Goal: Task Accomplishment & Management: Use online tool/utility

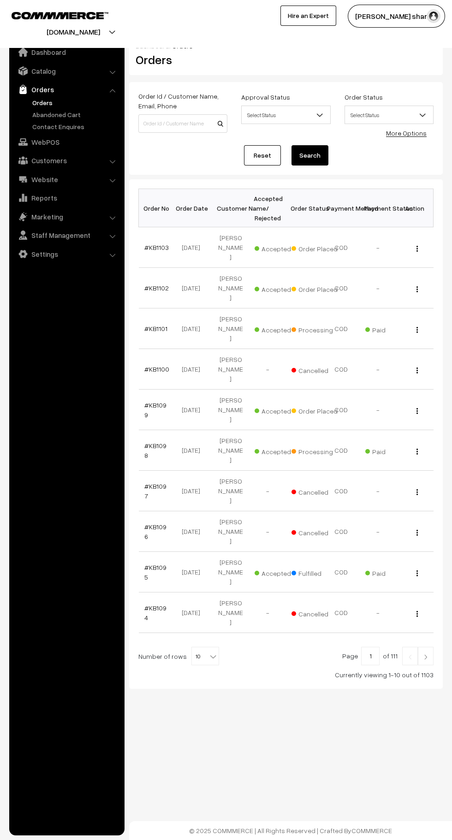
click at [209, 652] on b at bounding box center [213, 656] width 9 height 9
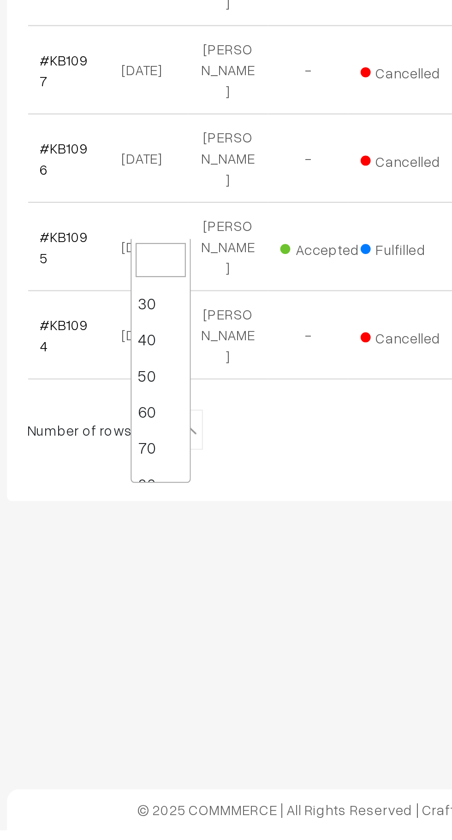
scroll to position [74, 0]
select select "100"
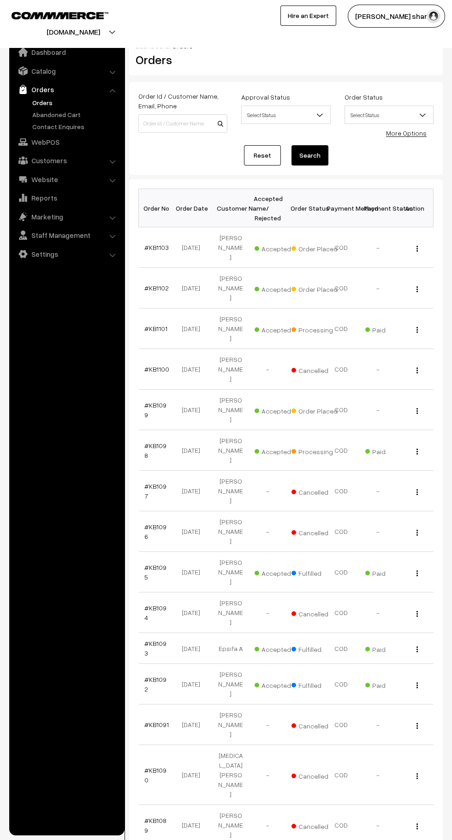
scroll to position [3, 0]
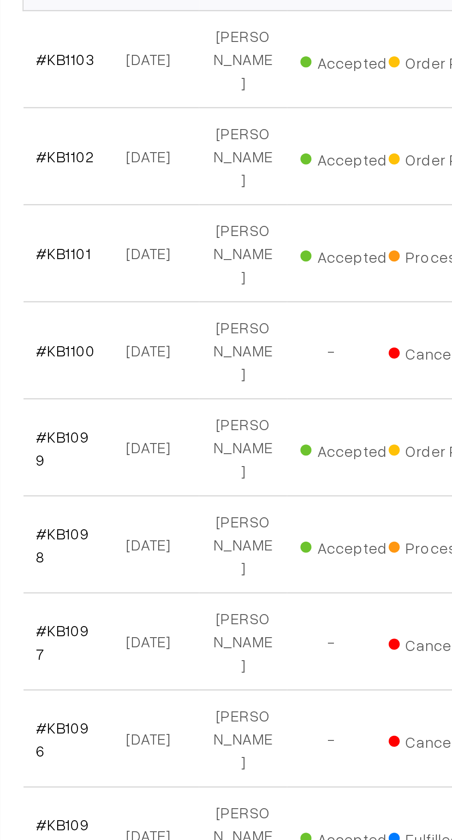
click at [167, 439] on link "#KB1098" at bounding box center [155, 448] width 22 height 18
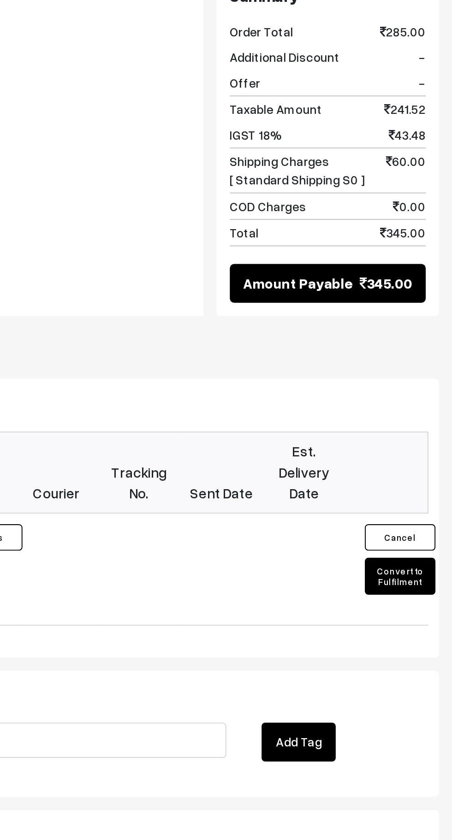
scroll to position [274, 0]
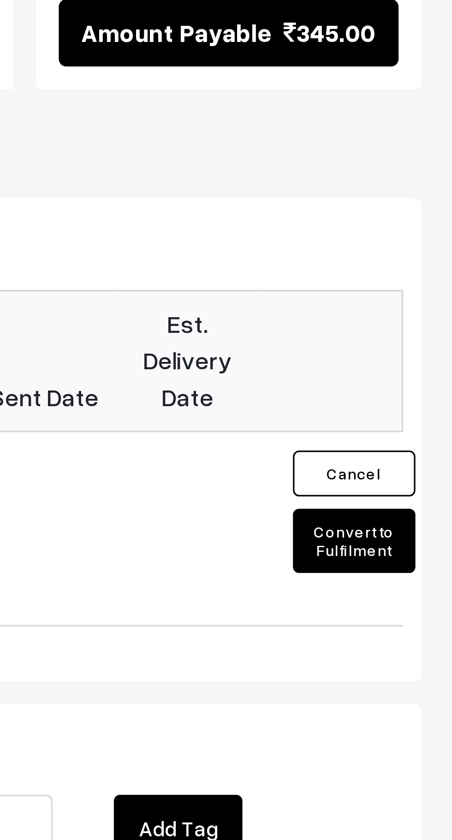
click at [427, 574] on button "Convert to Fulfilment" at bounding box center [422, 583] width 37 height 19
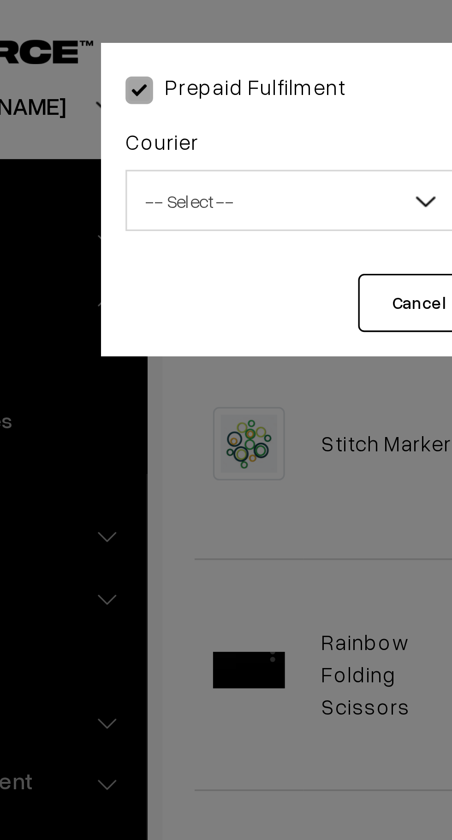
click at [174, 58] on span "-- Select --" at bounding box center [169, 61] width 100 height 16
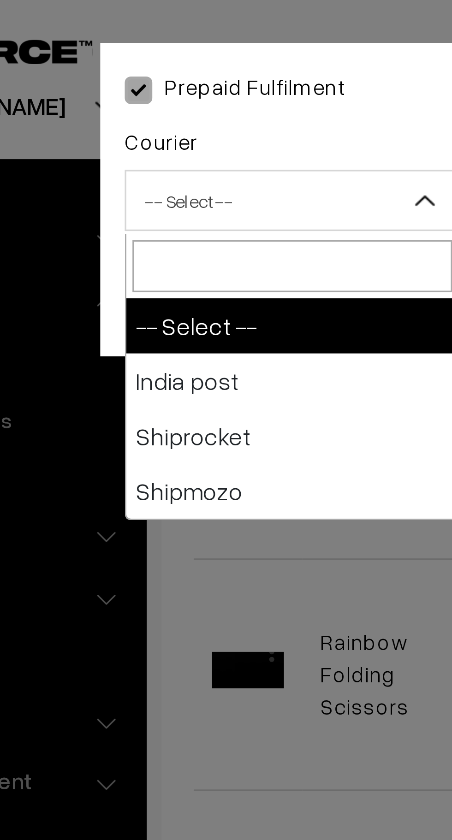
select select "1"
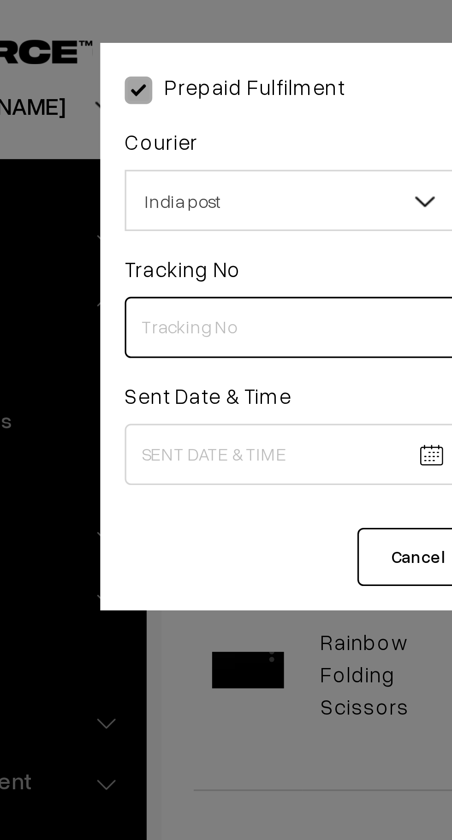
click at [164, 98] on input "text" at bounding box center [168, 98] width 101 height 18
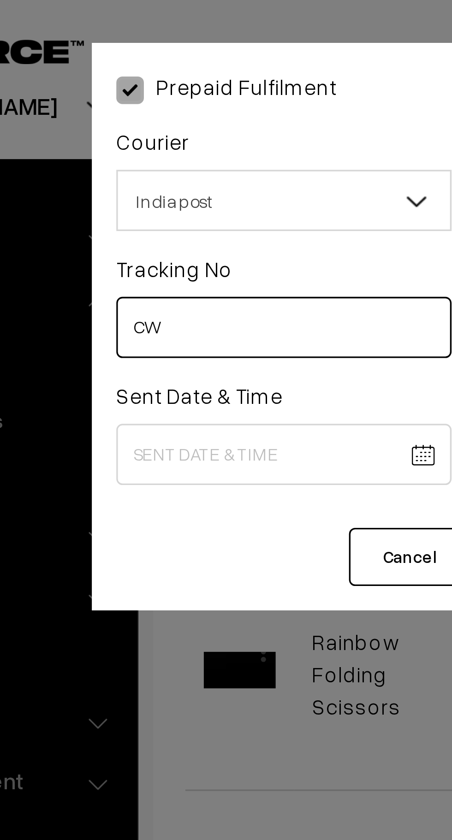
type input "C"
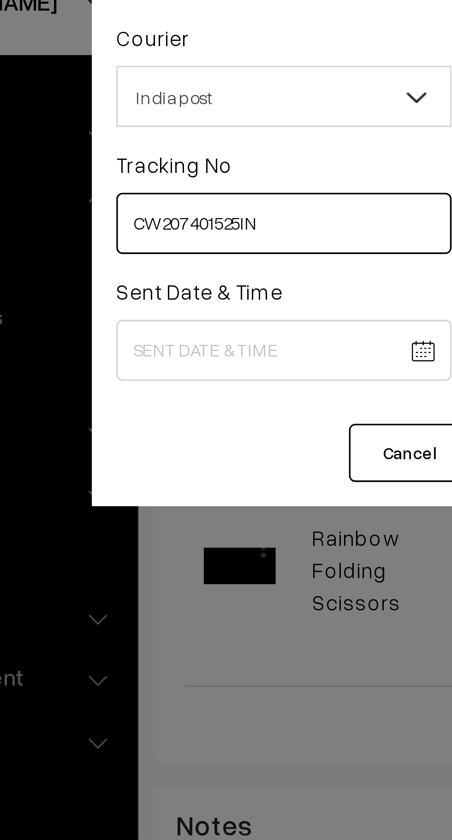
type input "CW207401525IN"
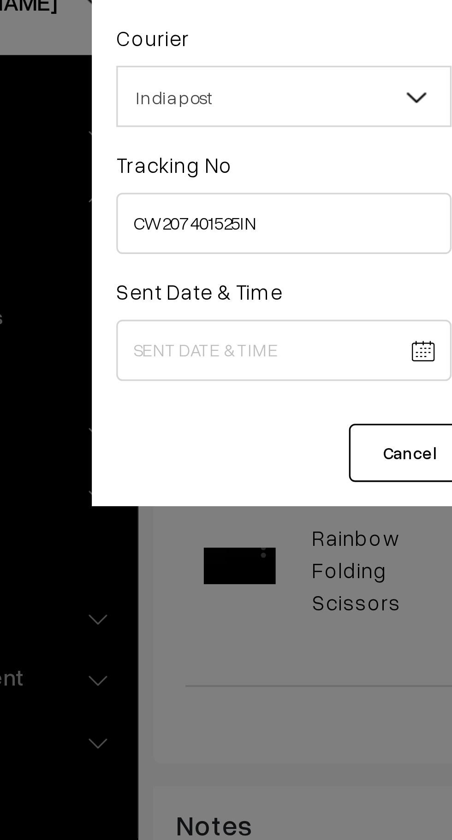
click at [157, 139] on body "Thank you for showing interest. Our team will call you shortly. Close knitbirds…" at bounding box center [226, 292] width 452 height 1133
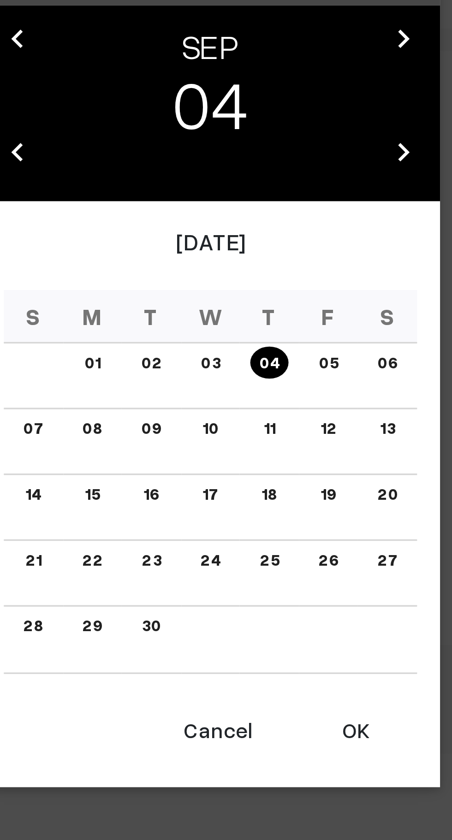
scroll to position [203, 0]
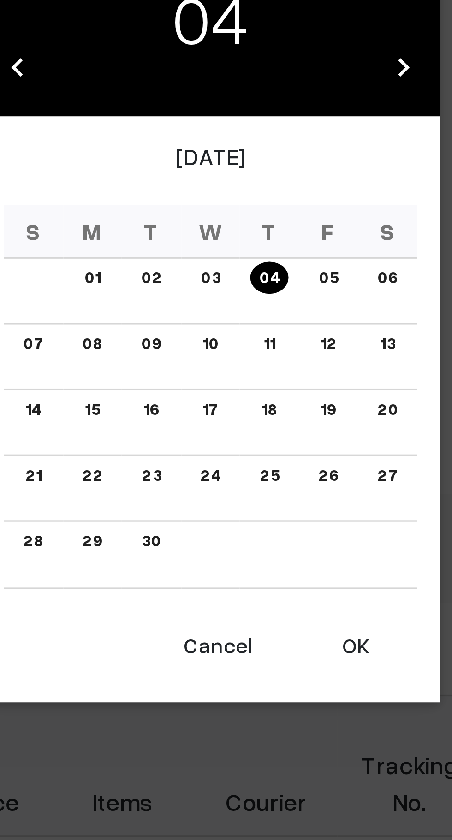
click at [272, 562] on button "OK" at bounding box center [269, 564] width 37 height 20
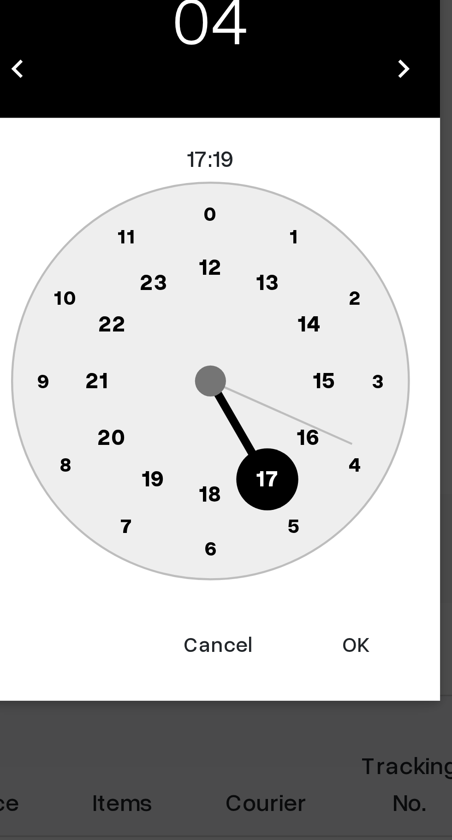
click at [183, 459] on text "10" at bounding box center [182, 458] width 7 height 8
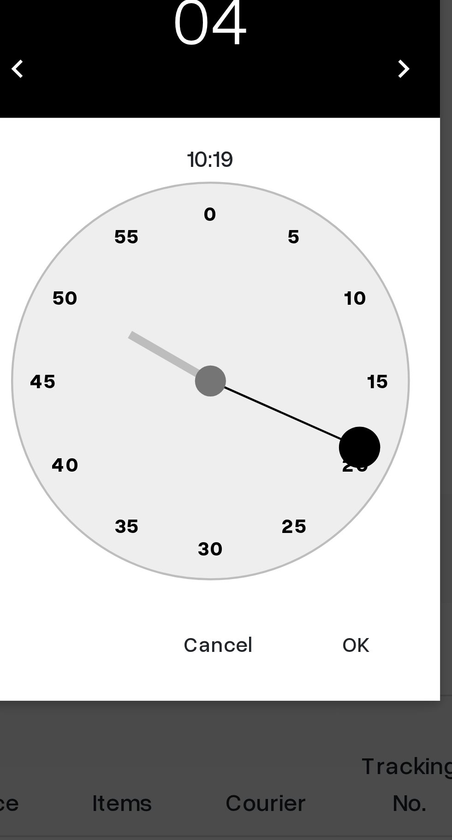
click at [229, 432] on circle at bounding box center [231, 435] width 12 height 12
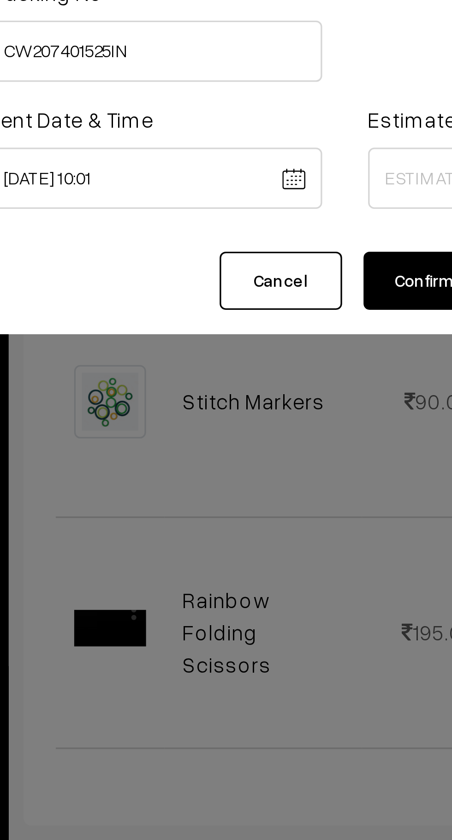
click at [174, 137] on body "Thank you for showing interest. Our team will call you shortly. Close knitbirds…" at bounding box center [226, 363] width 452 height 1133
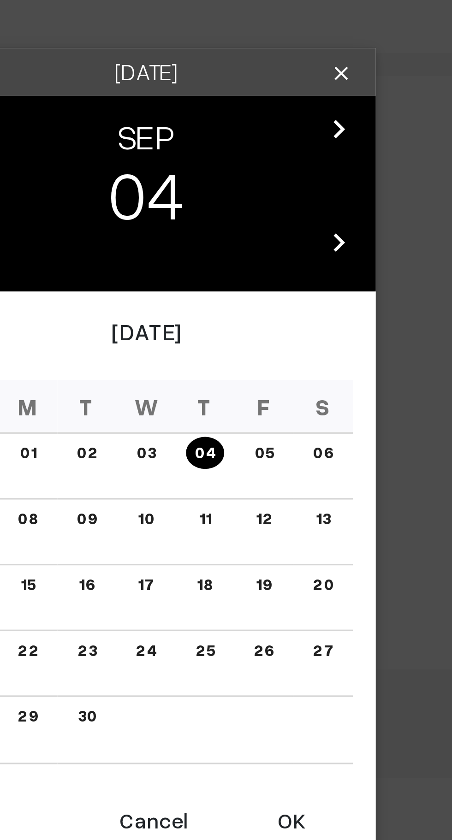
click at [272, 566] on button "OK" at bounding box center [269, 564] width 37 height 20
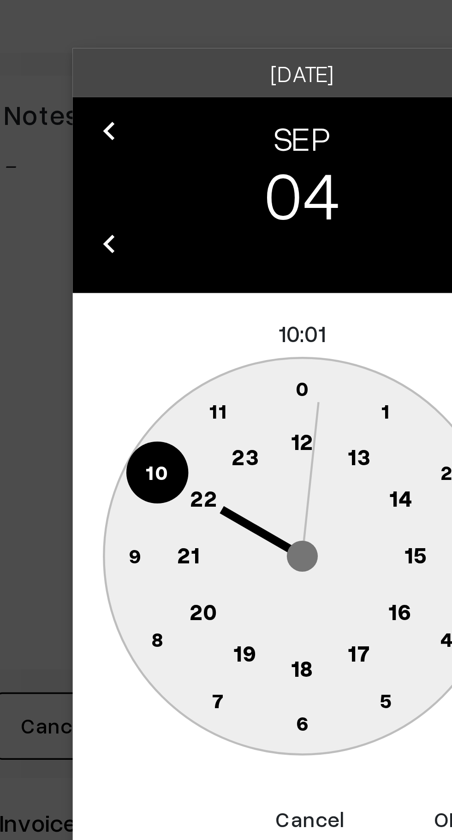
click at [181, 459] on text "10" at bounding box center [182, 458] width 7 height 8
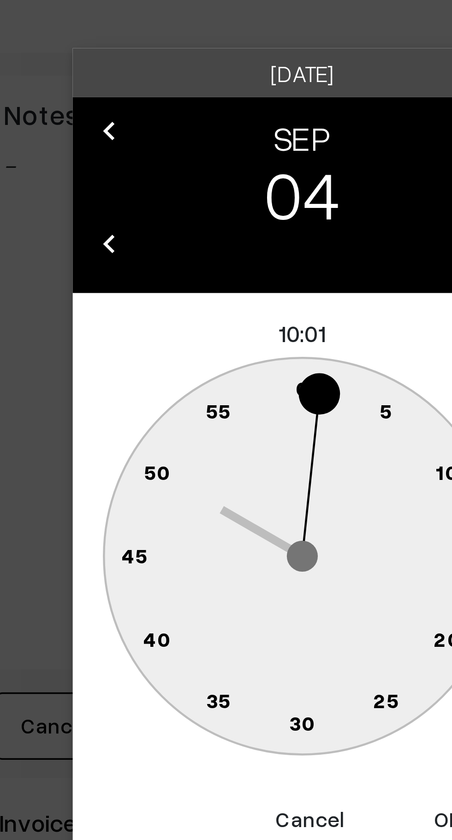
click at [228, 433] on circle at bounding box center [231, 435] width 12 height 12
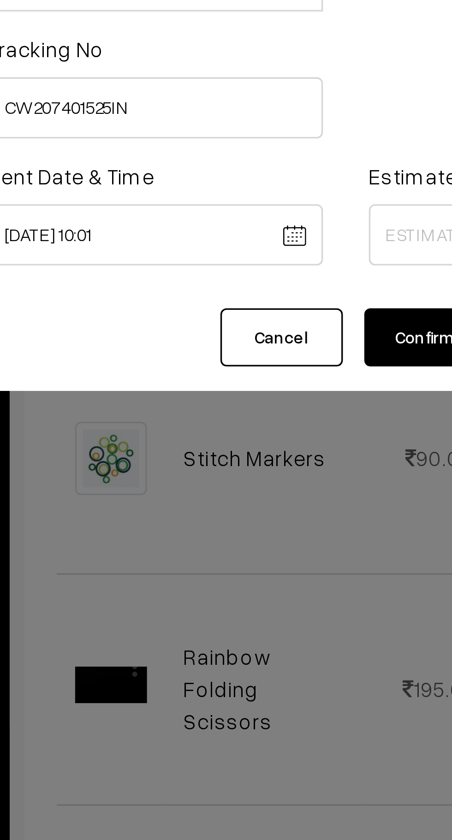
click at [166, 134] on body "Thank you for showing interest. Our team will call you shortly. Close knitbirds…" at bounding box center [226, 363] width 452 height 1133
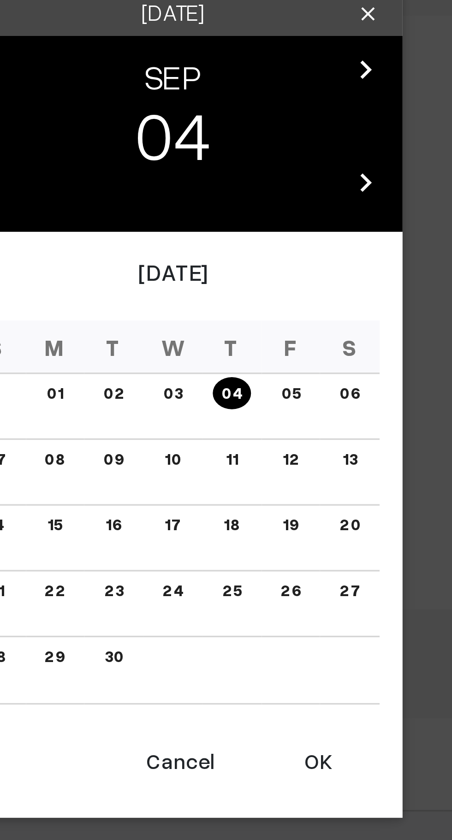
click at [272, 564] on button "OK" at bounding box center [269, 564] width 37 height 20
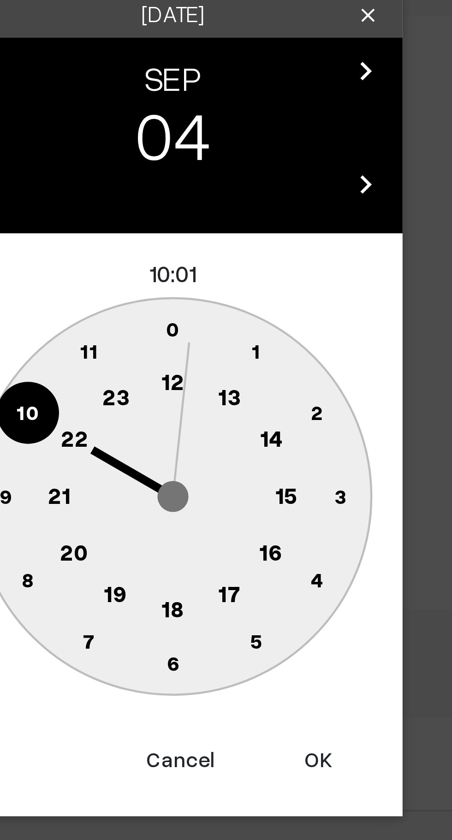
click at [184, 460] on text "10" at bounding box center [182, 458] width 7 height 8
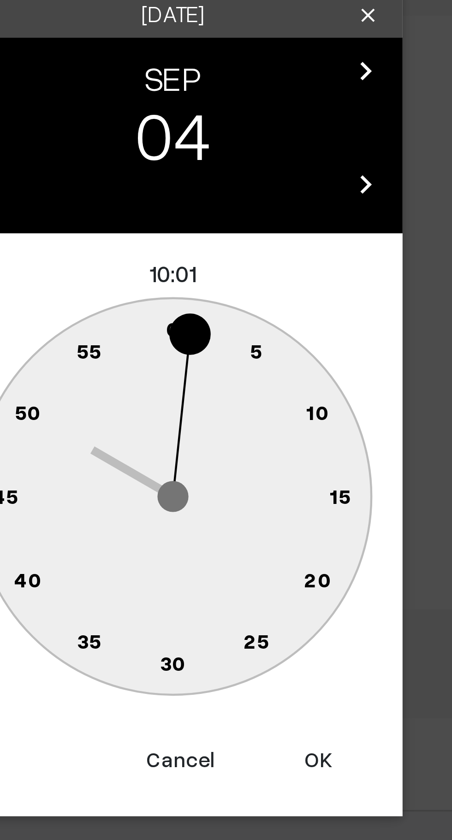
click at [227, 431] on text "0" at bounding box center [226, 433] width 4 height 8
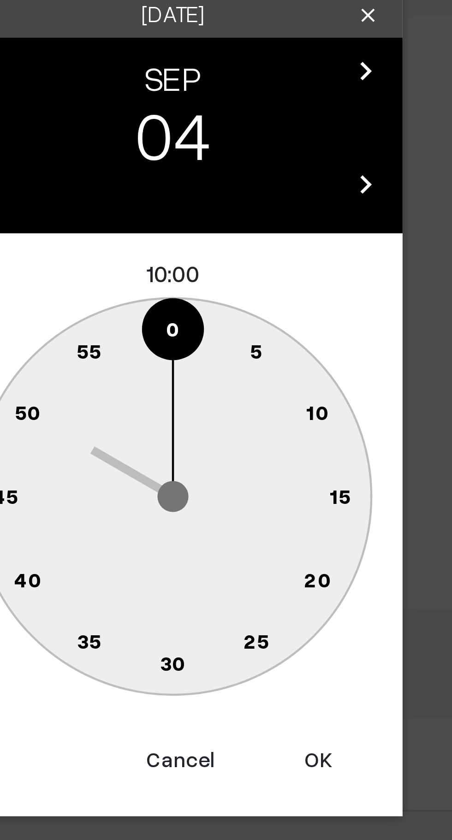
type input "04-09-2025 10:00"
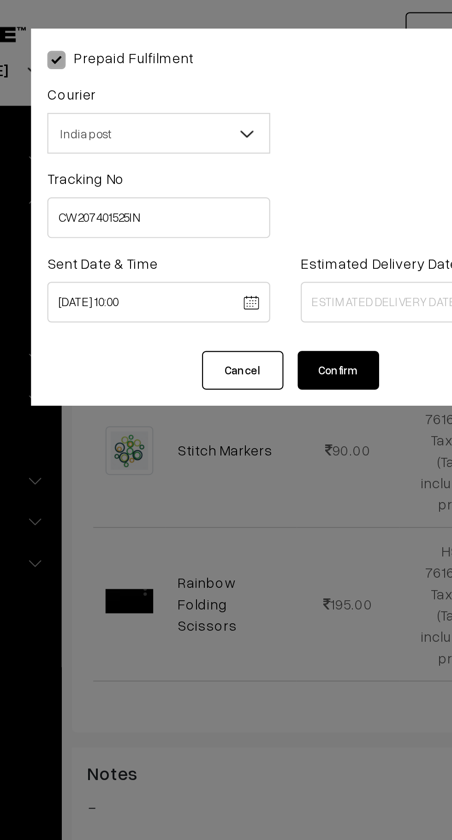
click at [262, 137] on body "Thank you for showing interest. Our team will call you shortly. Close knitbirds…" at bounding box center [226, 363] width 452 height 1133
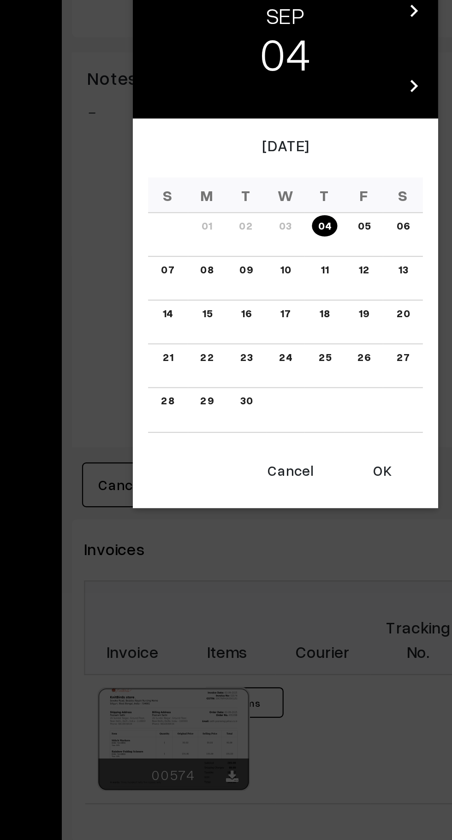
click at [171, 435] on link "07" at bounding box center [173, 438] width 12 height 10
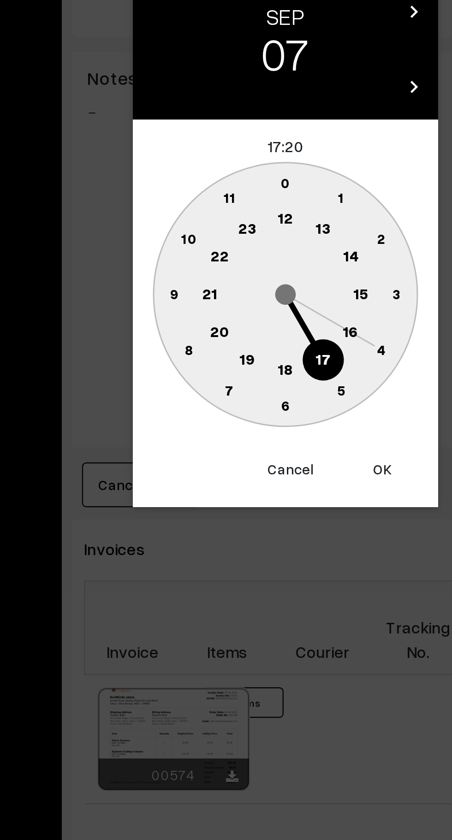
click at [253, 467] on text "16" at bounding box center [255, 465] width 7 height 8
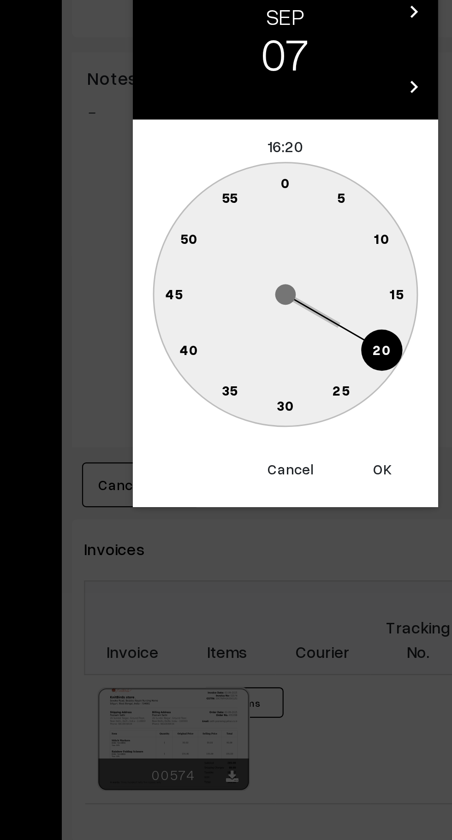
click at [226, 396] on text "0" at bounding box center [226, 398] width 4 height 8
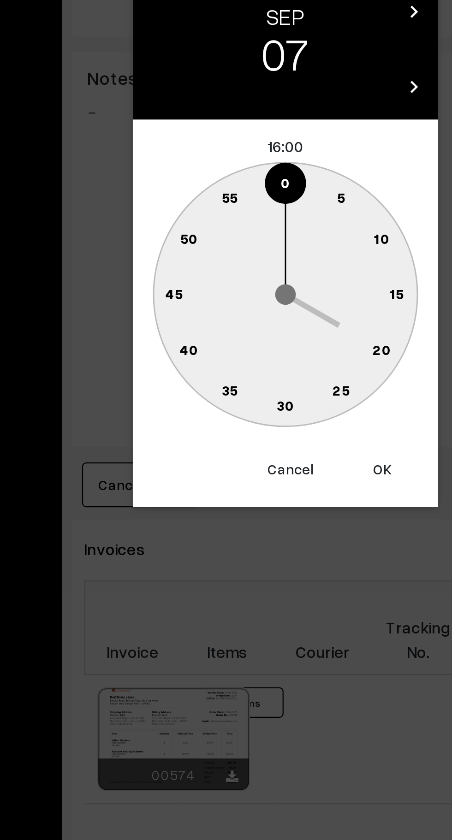
type input "07-09-2025 16:00"
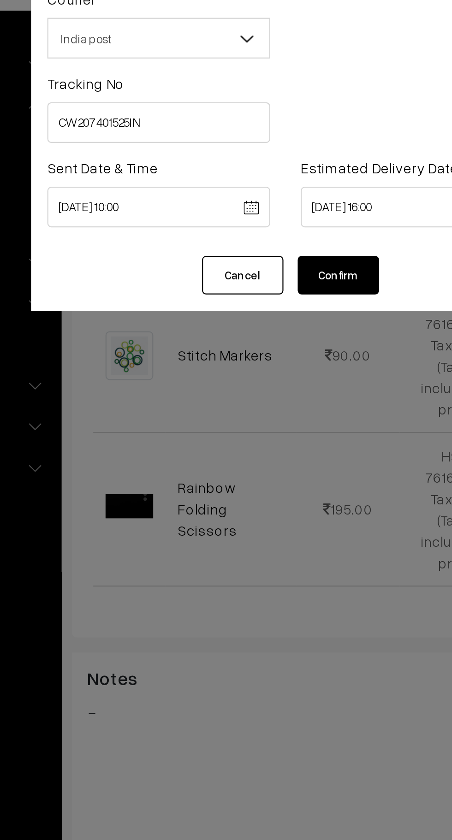
click at [254, 164] on button "Confirm" at bounding box center [250, 168] width 37 height 18
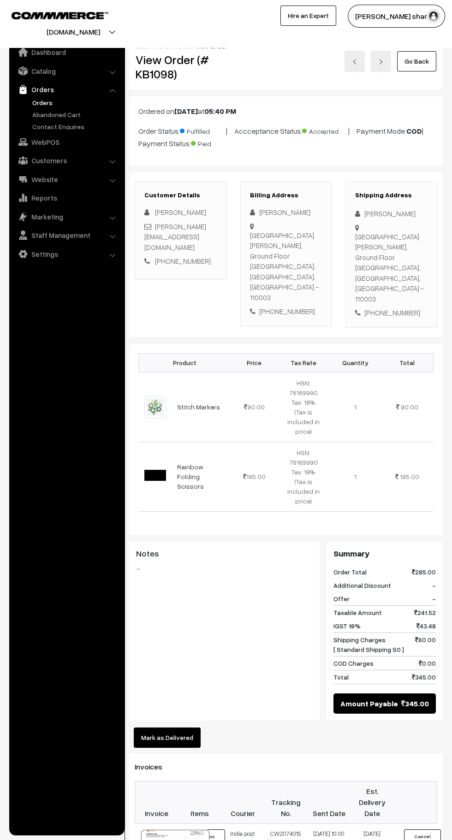
click at [427, 56] on link "Go Back" at bounding box center [416, 61] width 39 height 20
